Goal: Find specific page/section

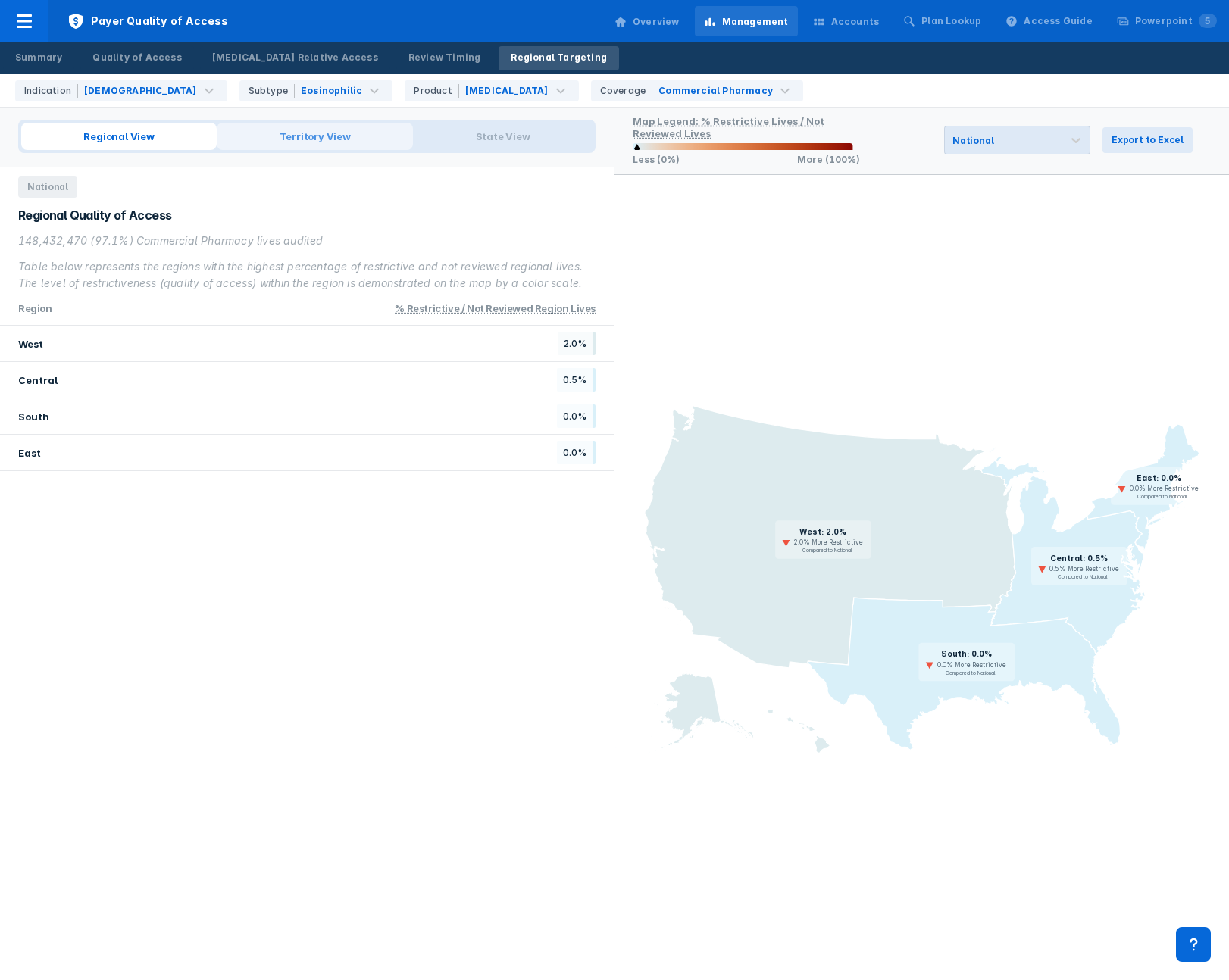
click at [316, 130] on span "Territory View" at bounding box center [314, 136] width 196 height 28
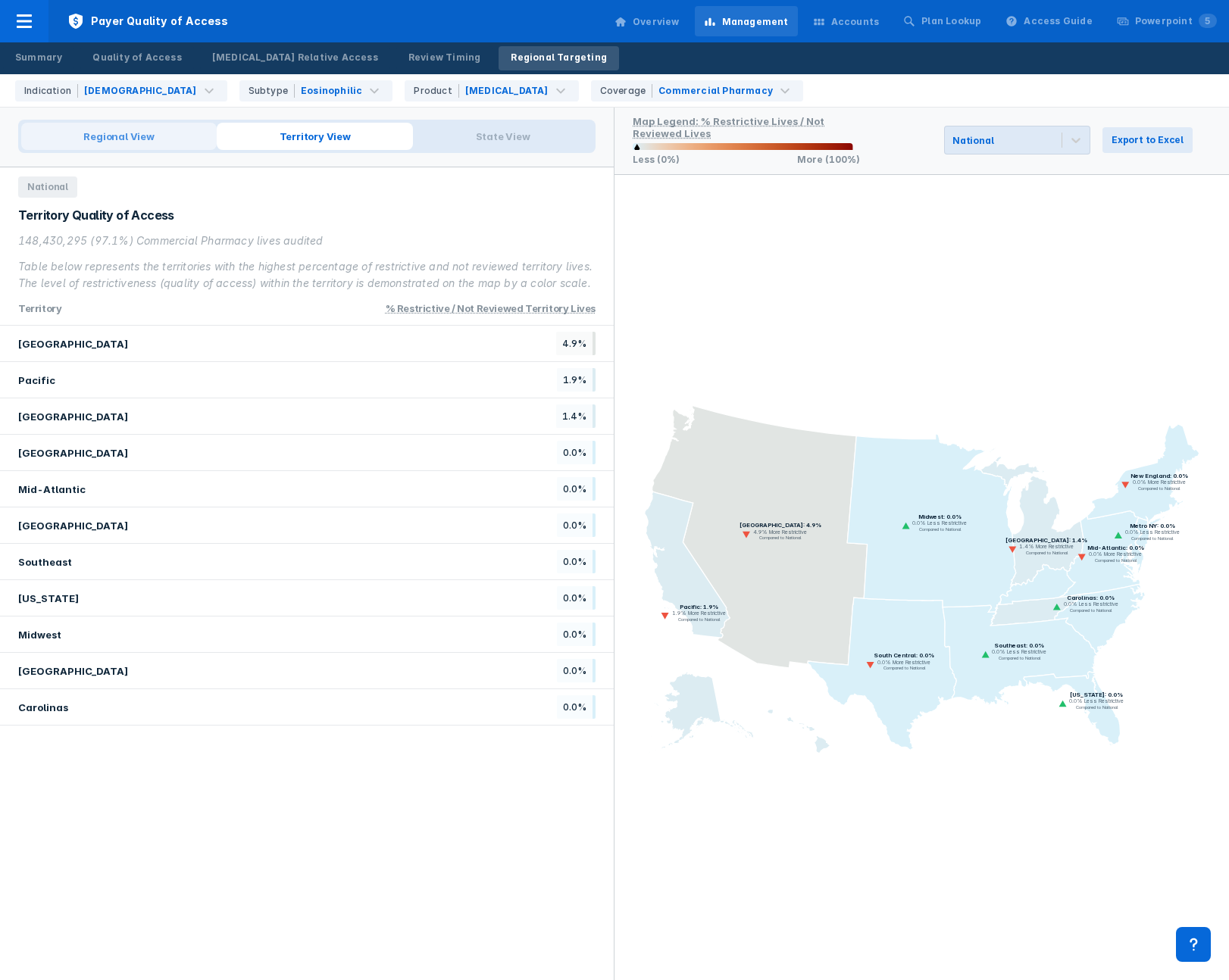
click at [156, 137] on span "Regional View" at bounding box center [119, 136] width 195 height 28
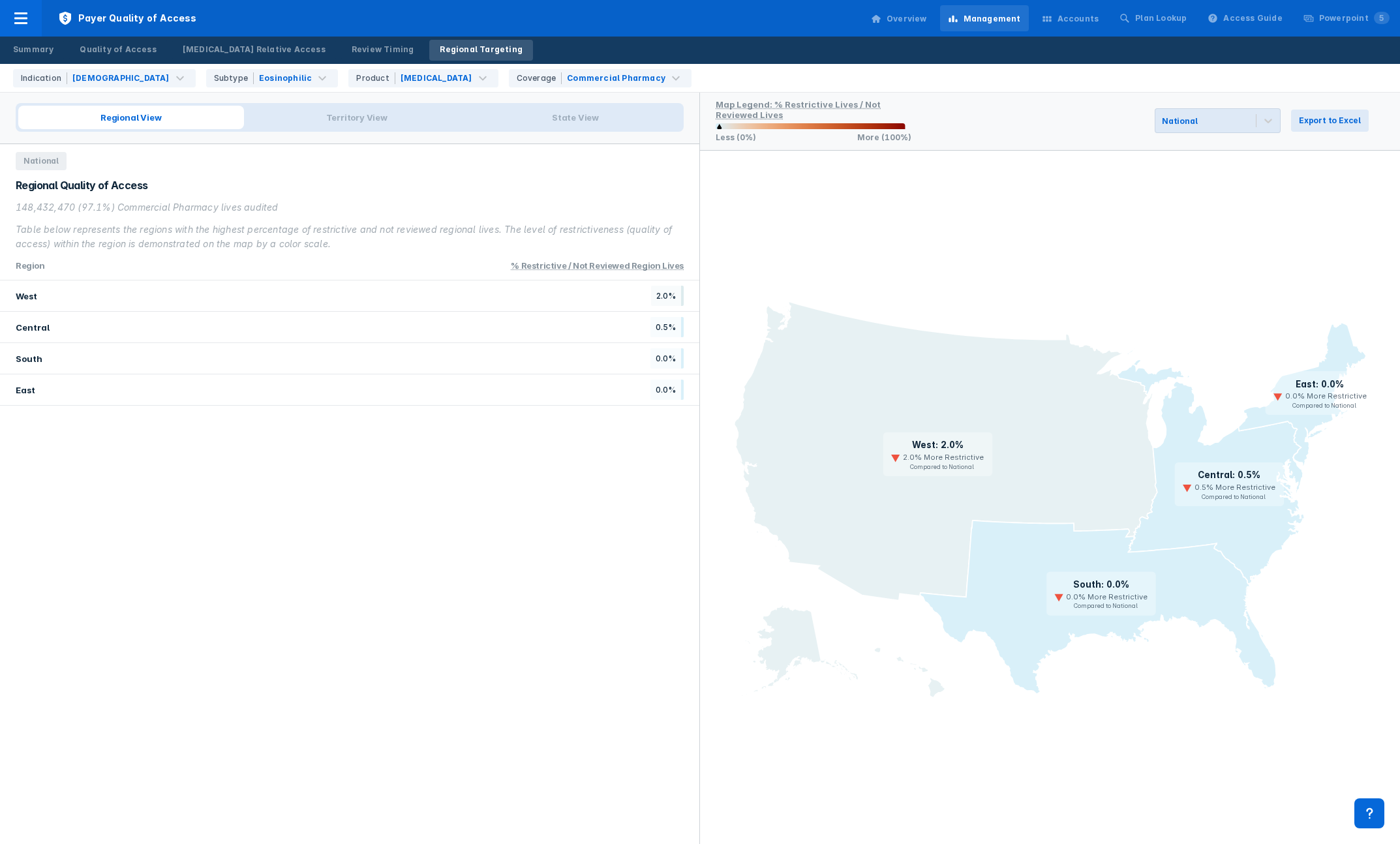
click at [1001, 385] on icon at bounding box center [921, 500] width 475 height 397
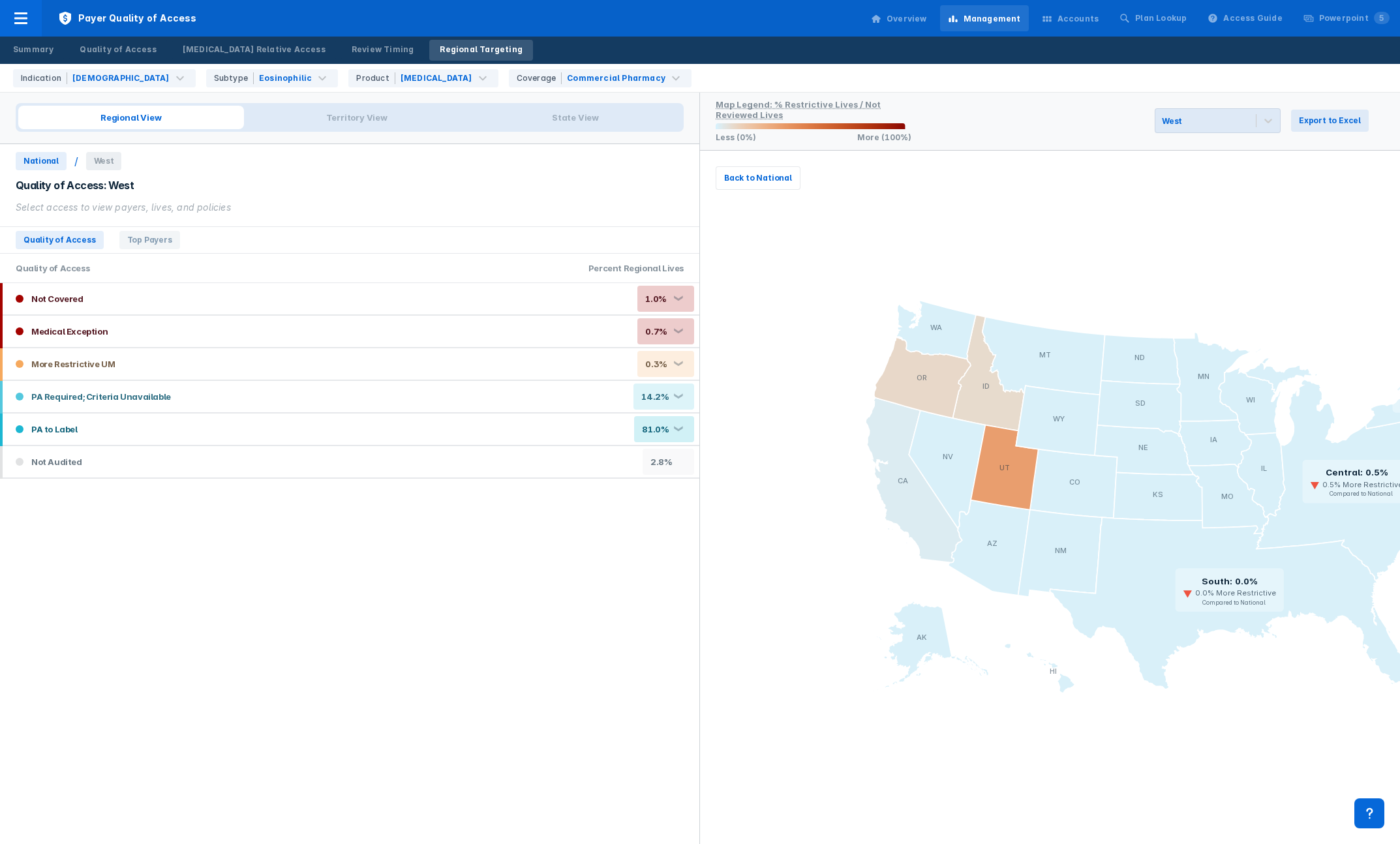
click at [23, 169] on span "National" at bounding box center [41, 161] width 51 height 18
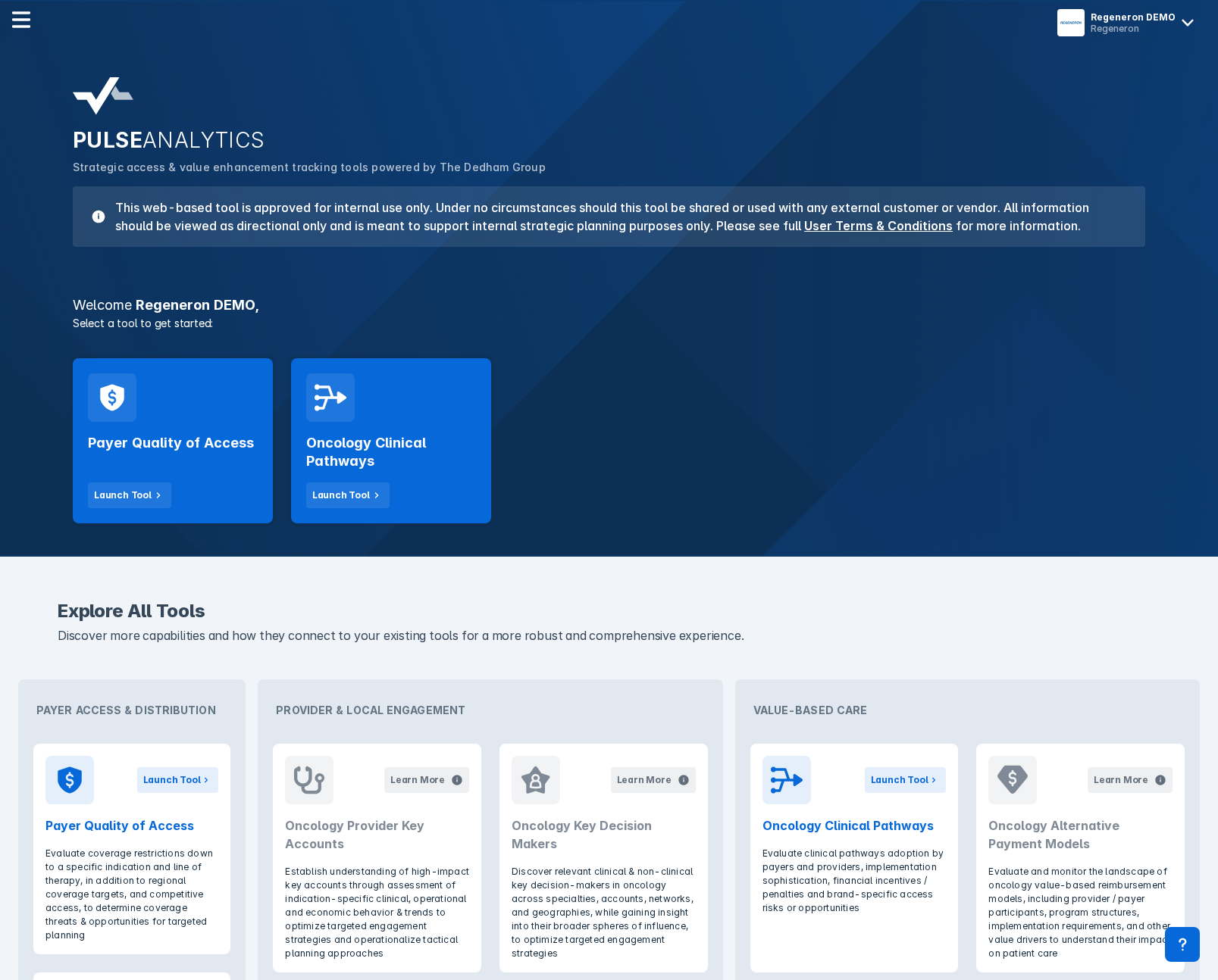
click at [857, 72] on div "PULSE ANALYTICS Strategic access & value enhancement tracking tools powered by …" at bounding box center [609, 162] width 1090 height 188
click at [969, 28] on div "Regeneron" at bounding box center [1133, 28] width 85 height 11
click at [969, 67] on span "Logout" at bounding box center [1081, 63] width 35 height 12
